Goal: Information Seeking & Learning: Learn about a topic

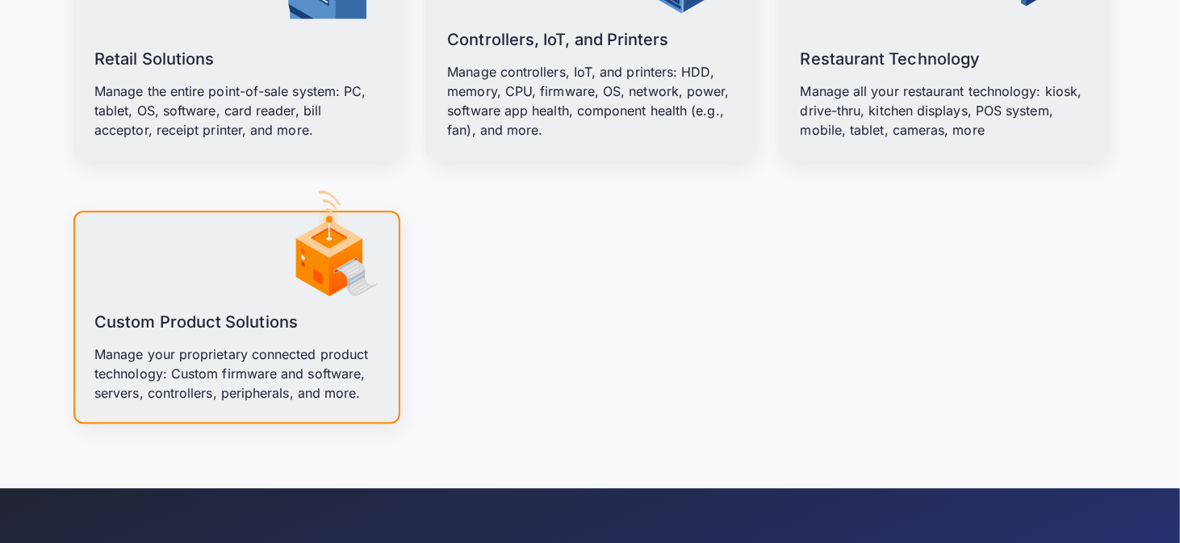
scroll to position [2582, 0]
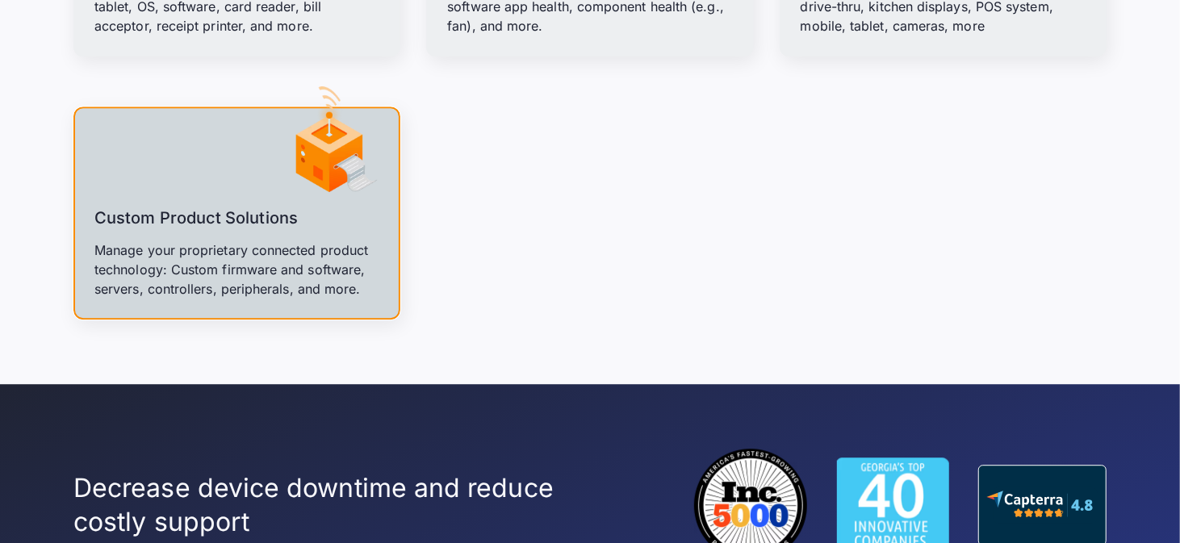
click at [228, 198] on link "Custom Product Solutions Manage your proprietary connected product technology: …" at bounding box center [236, 213] width 327 height 213
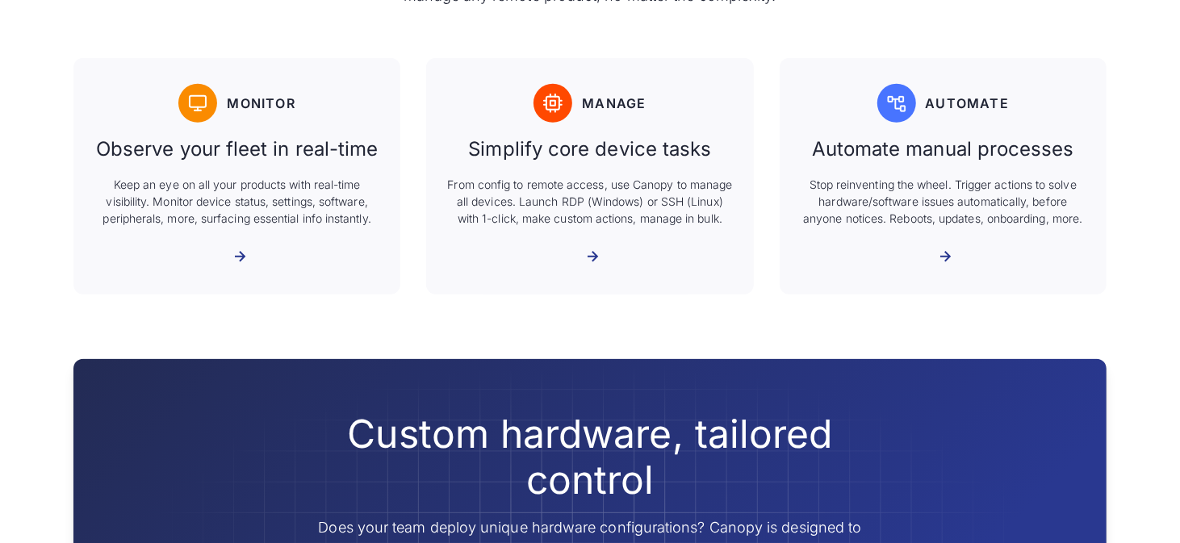
scroll to position [888, 0]
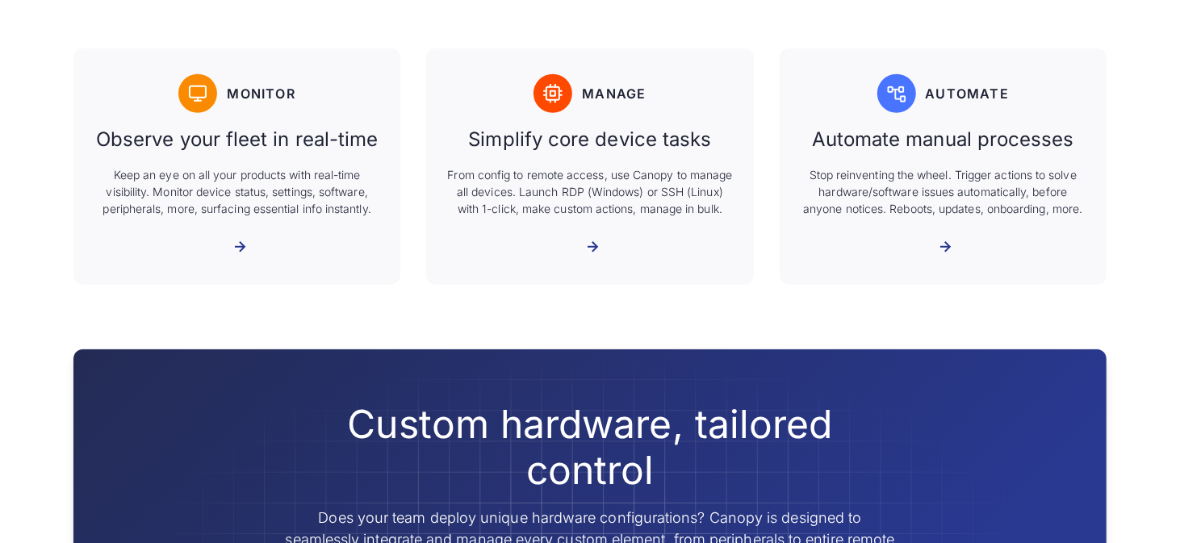
click at [934, 254] on div "More about Automate" at bounding box center [934, 247] width 0 height 15
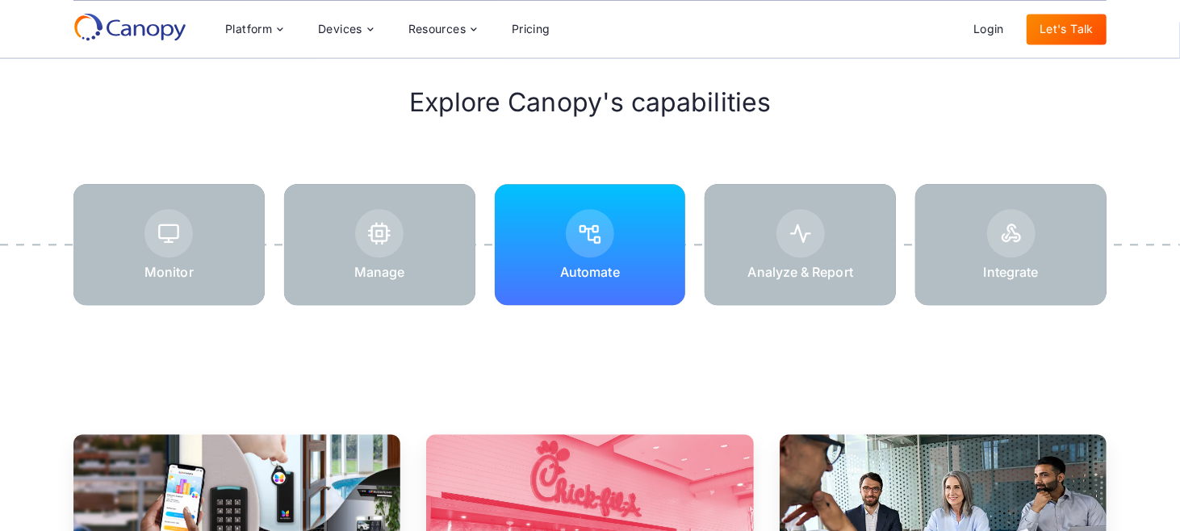
scroll to position [2314, 0]
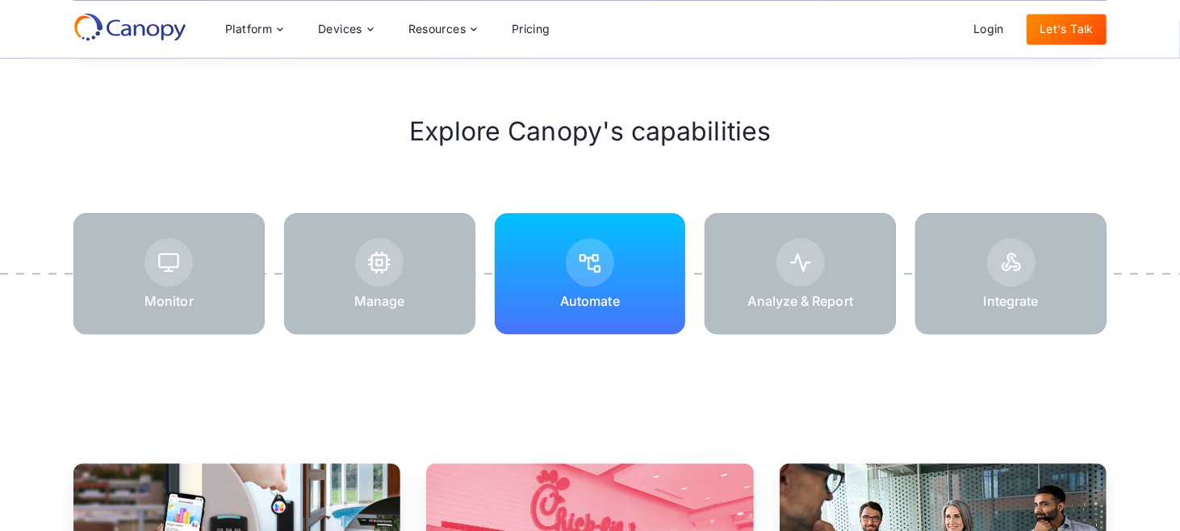
click at [980, 300] on div at bounding box center [1010, 273] width 191 height 121
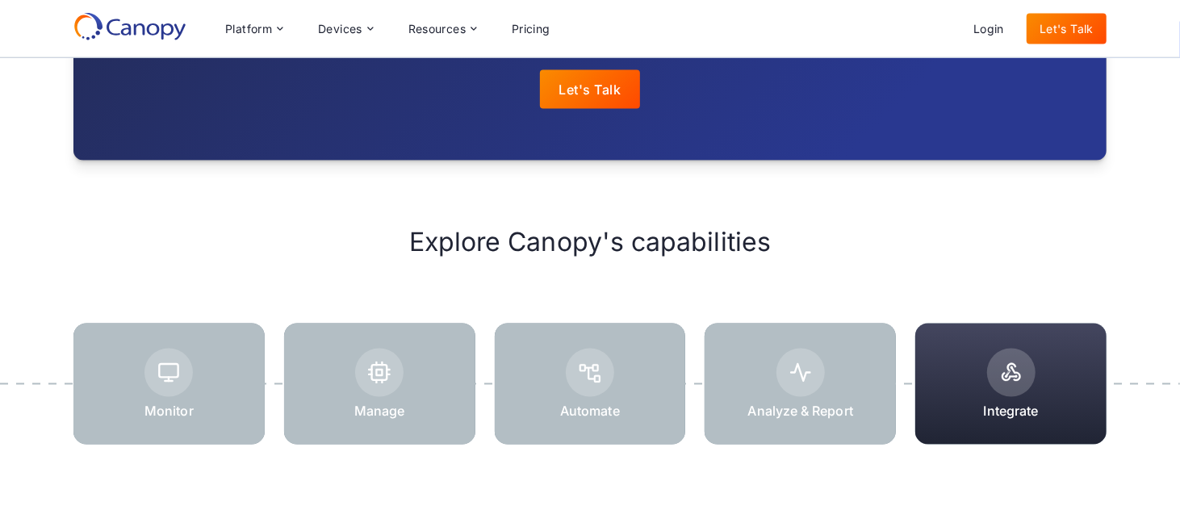
scroll to position [1614, 0]
